Goal: Information Seeking & Learning: Learn about a topic

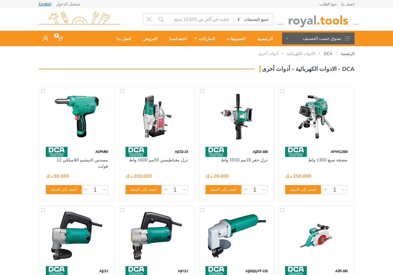
click at [48, 3] on link "English" at bounding box center [45, 4] width 13 height 4
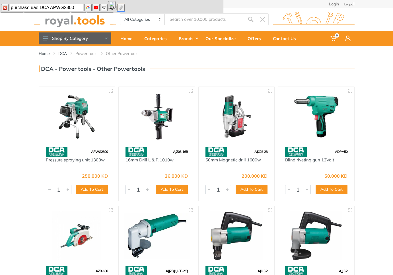
click at [123, 8] on img at bounding box center [121, 7] width 5 height 5
click at [76, 117] on img at bounding box center [77, 116] width 66 height 49
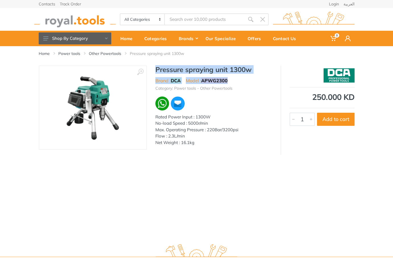
drag, startPoint x: 156, startPoint y: 70, endPoint x: 230, endPoint y: 81, distance: 74.5
click at [230, 81] on div "Pressure spraying unit 1300w Brand : DCA Model : APWG2300 Category: Power tools…" at bounding box center [214, 107] width 134 height 84
copy div "Pressure spraying unit 1300w Brand : DCA Model : APWG2300"
click at [77, 109] on img at bounding box center [93, 108] width 72 height 72
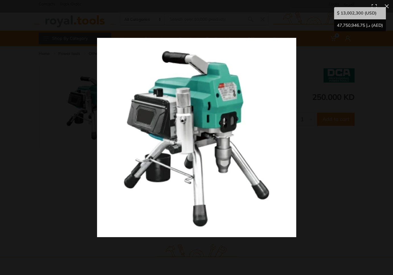
click at [239, 106] on img at bounding box center [196, 137] width 199 height 199
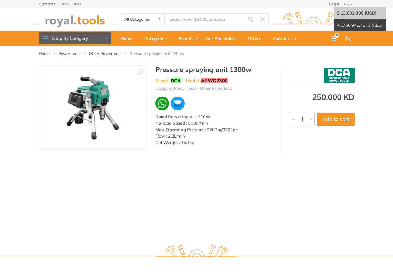
click at [99, 183] on div "Home Power tools Other Powertools Pressure spraying unit 1300w ‹ › Brand :" at bounding box center [196, 142] width 393 height 192
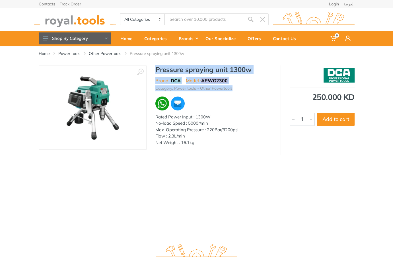
drag, startPoint x: 156, startPoint y: 69, endPoint x: 238, endPoint y: 87, distance: 84.3
click at [238, 87] on div "Pressure spraying unit 1300w Brand : DCA Model : APWG2300 Category: Power tools…" at bounding box center [214, 107] width 134 height 84
copy div "Pressure spraying unit 1300w Brand : DCA Model : APWG2300 Category: Power tools…"
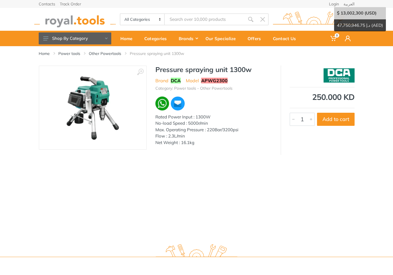
click at [88, 170] on div "Home Power tools Other Powertools Pressure spraying unit 1300w ‹ › Brand :" at bounding box center [196, 142] width 393 height 192
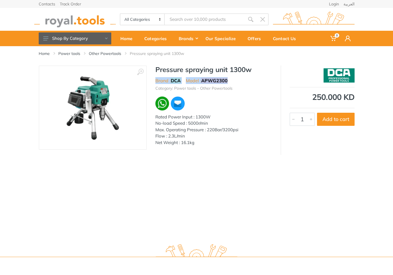
drag, startPoint x: 155, startPoint y: 81, endPoint x: 232, endPoint y: 80, distance: 76.3
click at [232, 80] on ul "Brand : DCA Model : APWG2300" at bounding box center [213, 80] width 117 height 7
copy ul "Brand : DCA Model : APWG2300"
click at [254, 85] on ul "Category: Power tools - Other Powertools" at bounding box center [213, 87] width 117 height 7
click at [266, 90] on ul "Category: Power tools - Other Powertools" at bounding box center [213, 87] width 117 height 7
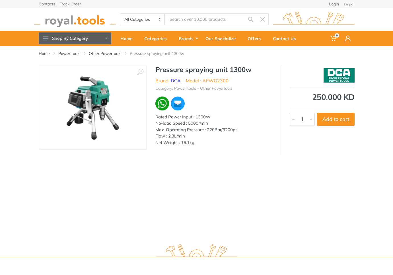
click at [265, 86] on ul "Category: Power tools - Other Powertools" at bounding box center [213, 87] width 117 height 7
